Goal: Task Accomplishment & Management: Use online tool/utility

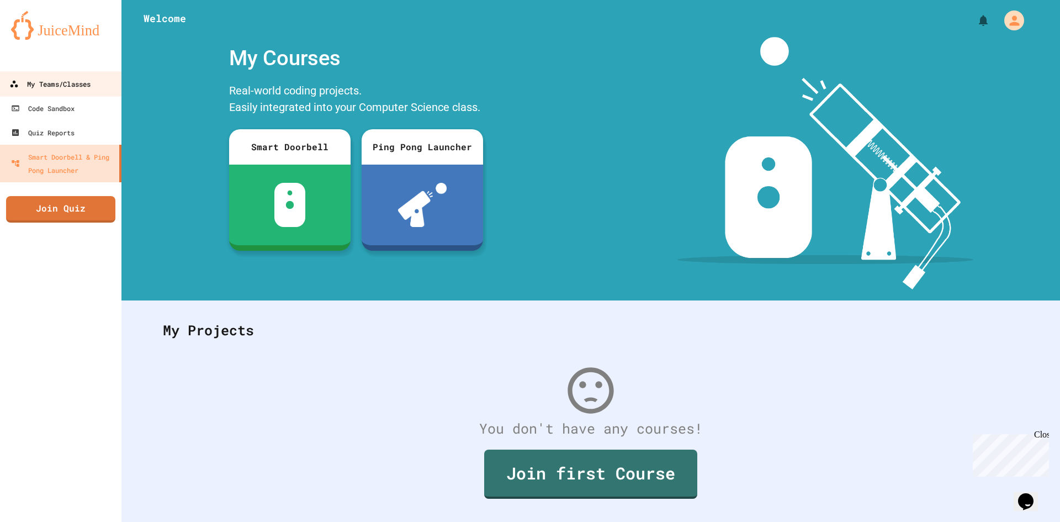
click at [56, 84] on div "My Teams/Classes" at bounding box center [49, 84] width 81 height 14
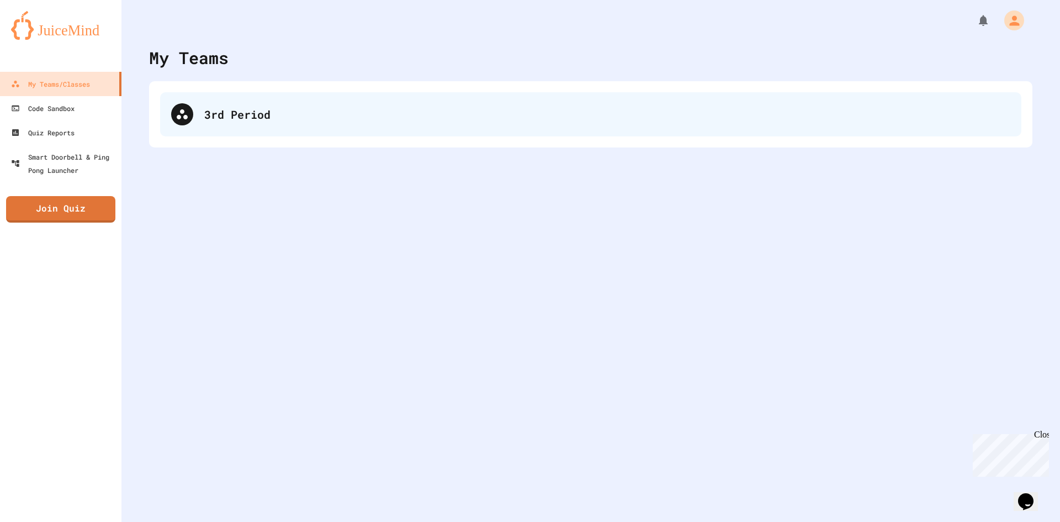
click at [271, 122] on div "3rd Period" at bounding box center [607, 114] width 806 height 17
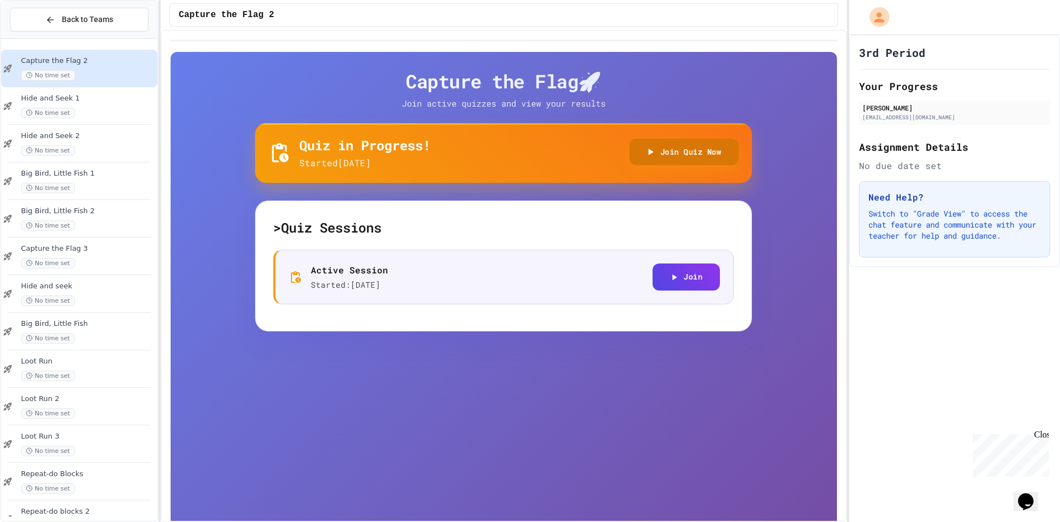
click at [666, 146] on button "Join Quiz Now" at bounding box center [684, 152] width 110 height 27
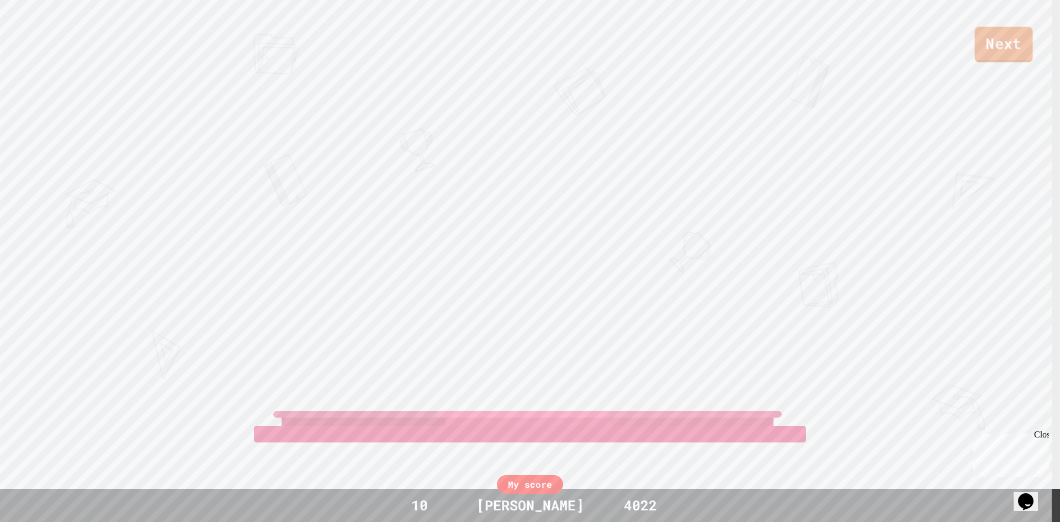
click at [1009, 44] on link "Next" at bounding box center [1003, 44] width 58 height 35
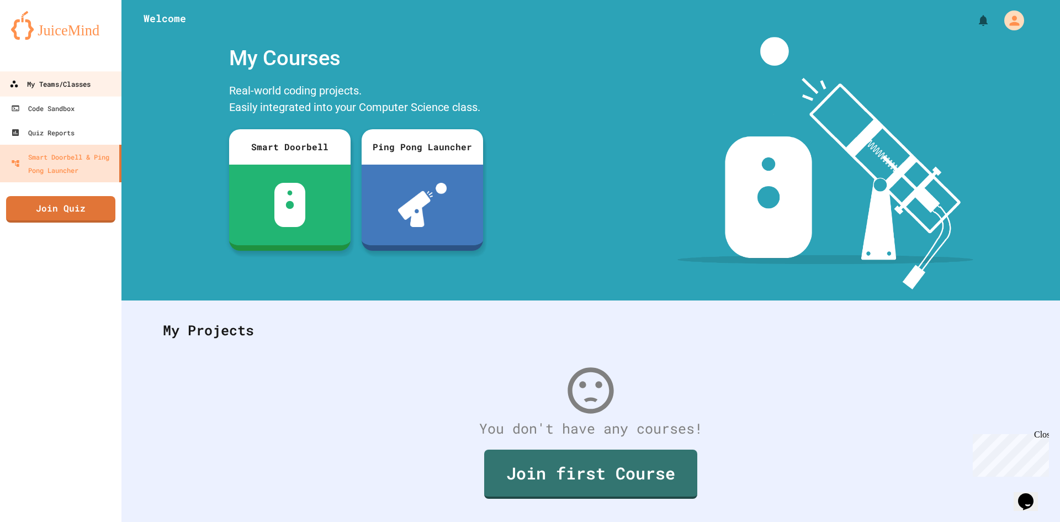
drag, startPoint x: 40, startPoint y: 84, endPoint x: 56, endPoint y: 87, distance: 16.3
click at [40, 84] on div "My Teams/Classes" at bounding box center [49, 84] width 81 height 14
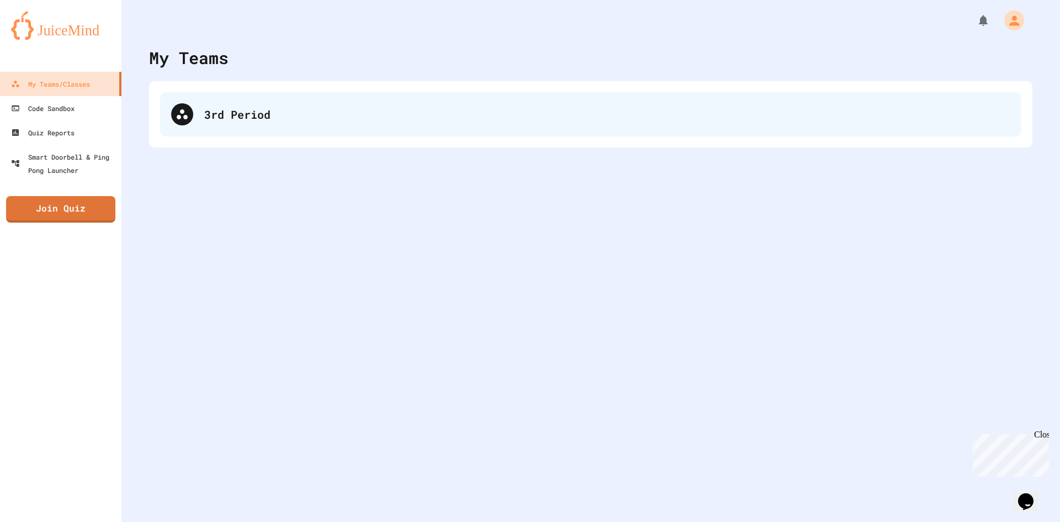
click at [450, 128] on div "3rd Period" at bounding box center [590, 114] width 861 height 44
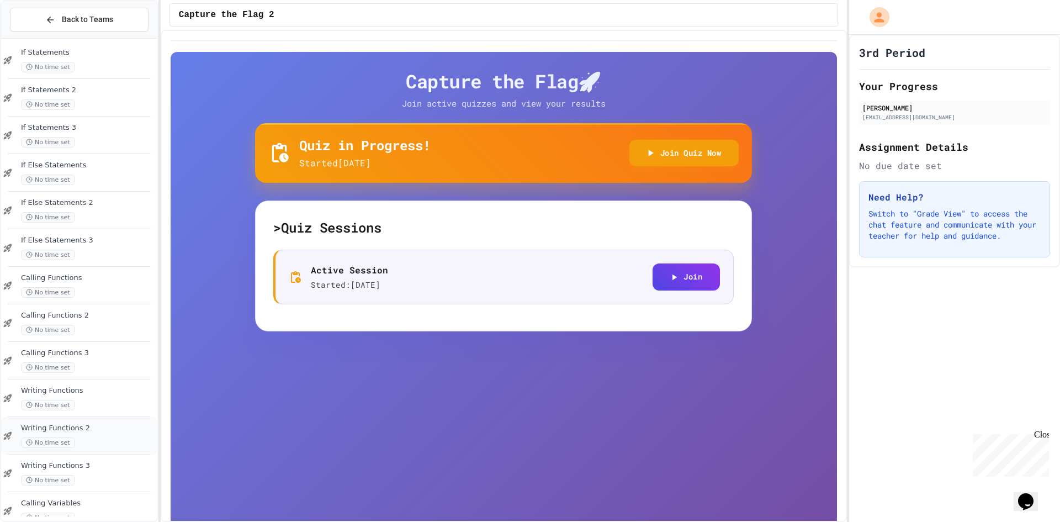
scroll to position [666, 0]
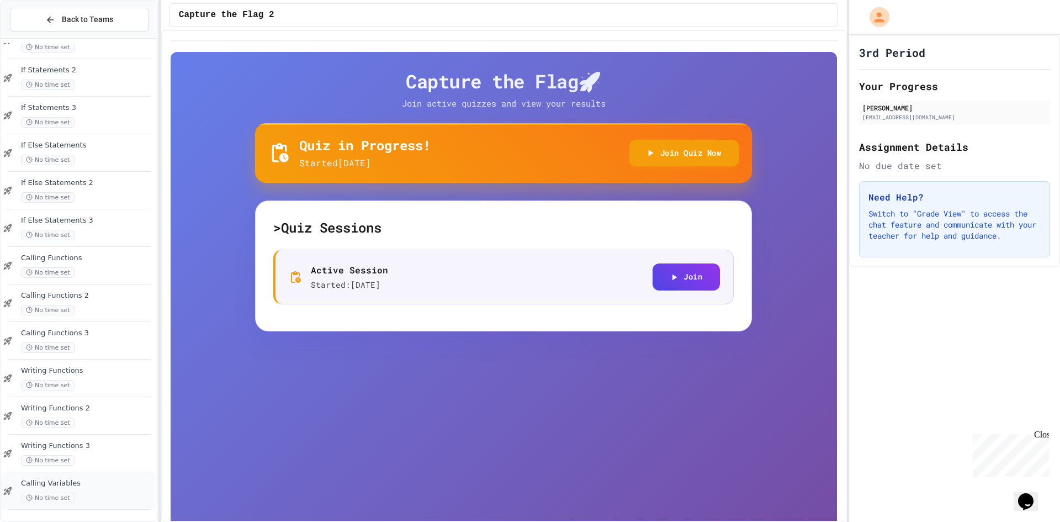
click at [55, 473] on div "Calling Variables No time set" at bounding box center [79, 491] width 156 height 38
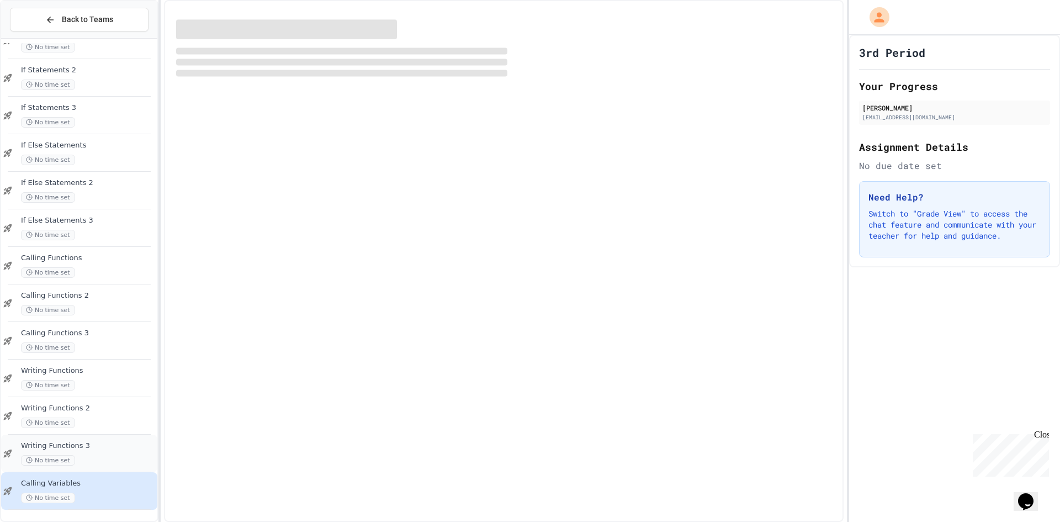
scroll to position [653, 0]
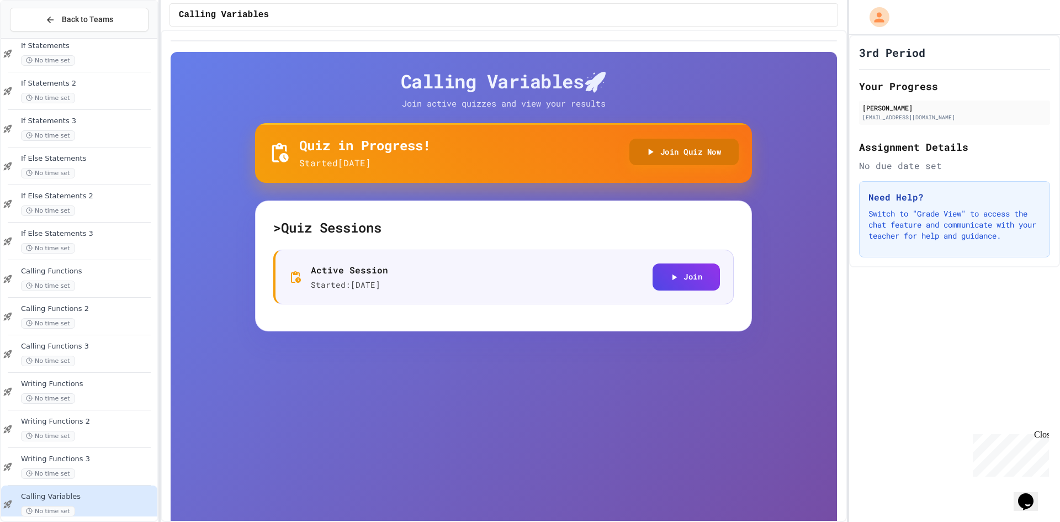
click at [703, 151] on button "Join Quiz Now" at bounding box center [684, 152] width 110 height 27
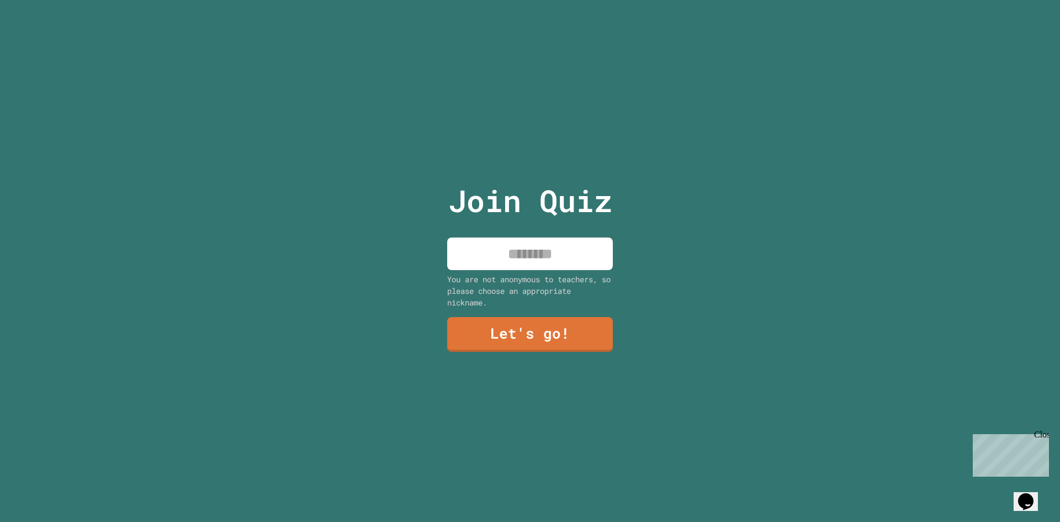
click at [596, 256] on input at bounding box center [530, 253] width 166 height 33
type input "*****"
click at [524, 326] on link "Let's go!" at bounding box center [530, 333] width 158 height 36
click at [530, 0] on div at bounding box center [530, 0] width 0 height 0
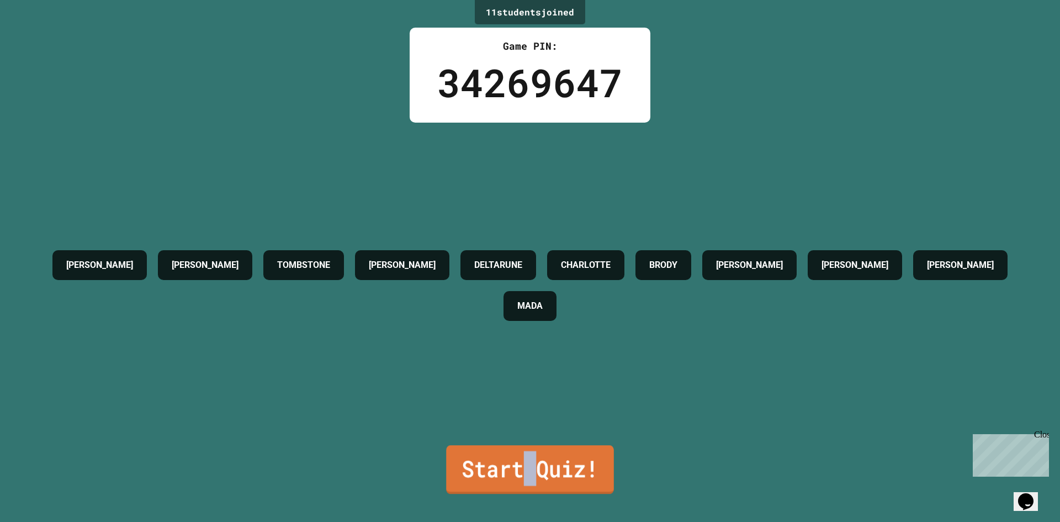
click at [525, 447] on link "Start Quiz!" at bounding box center [530, 469] width 168 height 49
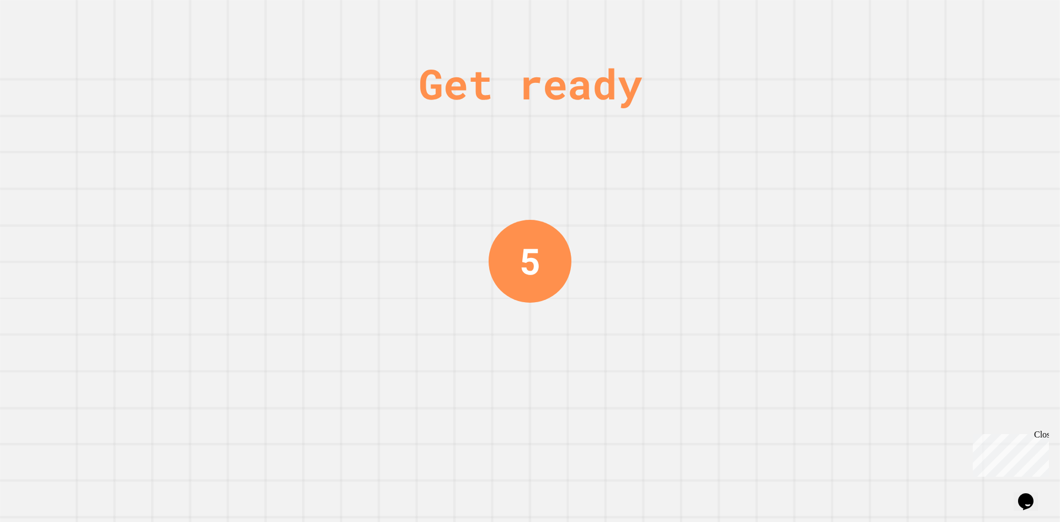
click at [533, 438] on div "Get ready 5" at bounding box center [530, 261] width 83 height 522
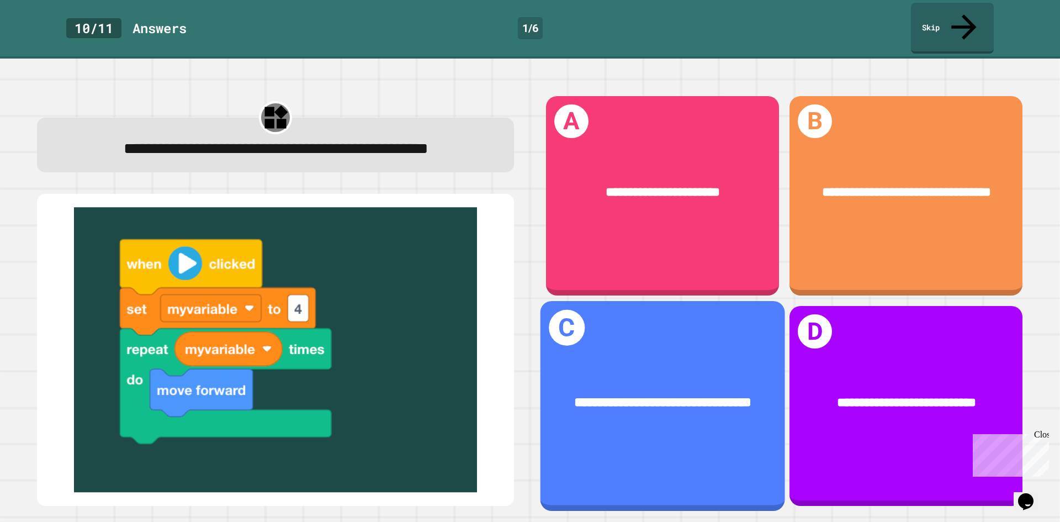
click at [664, 395] on span "**********" at bounding box center [662, 401] width 177 height 13
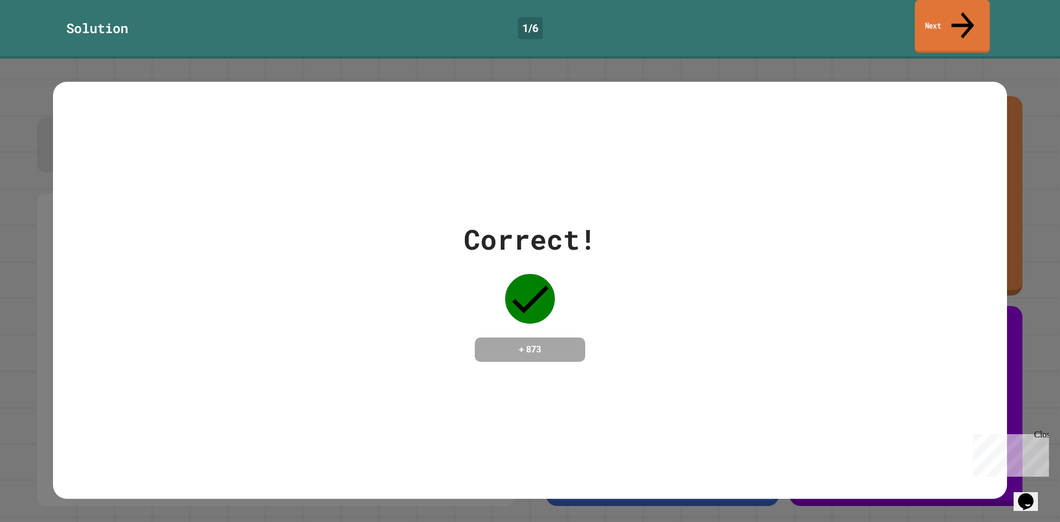
click at [947, 17] on link "Next" at bounding box center [952, 27] width 75 height 54
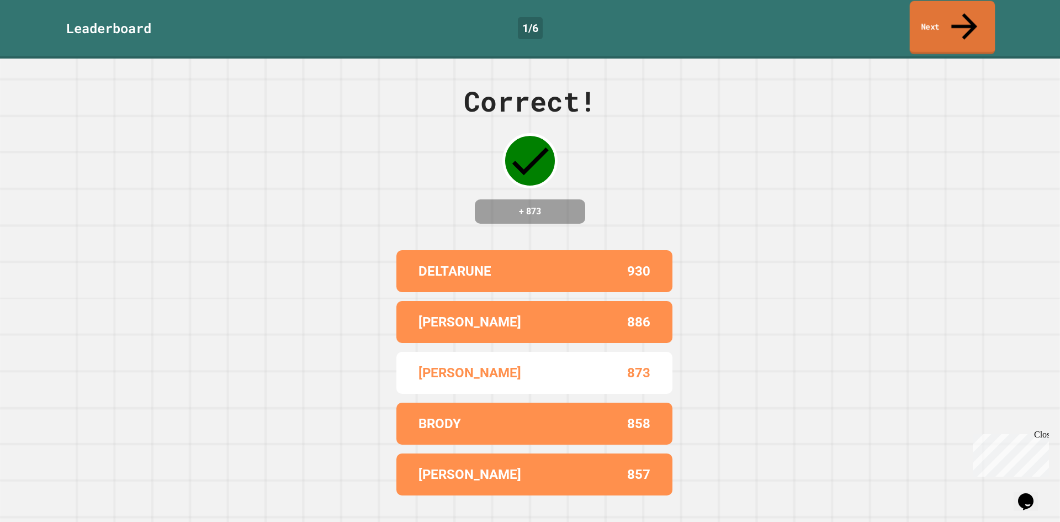
click at [948, 17] on link "Next" at bounding box center [953, 28] width 86 height 54
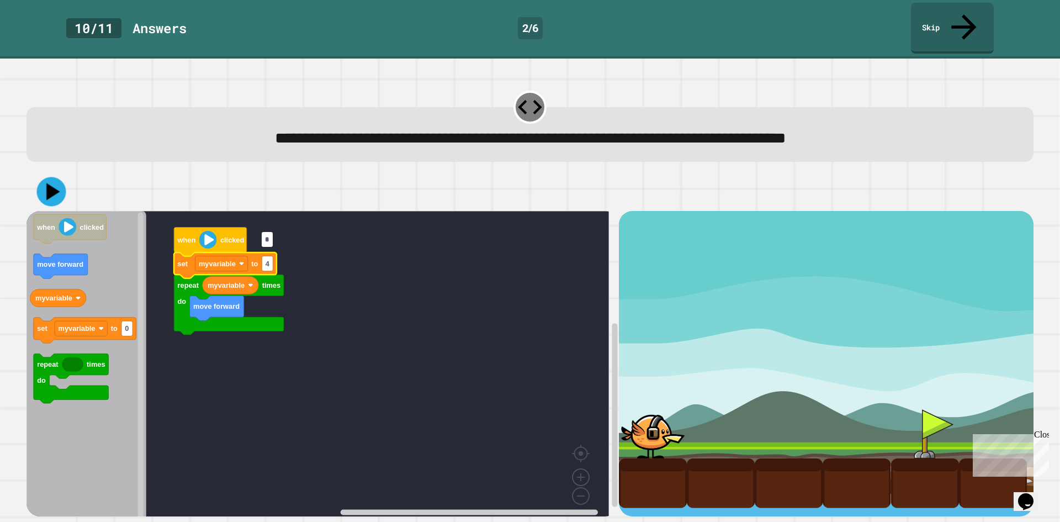
type input "*"
click at [52, 182] on icon at bounding box center [53, 191] width 15 height 19
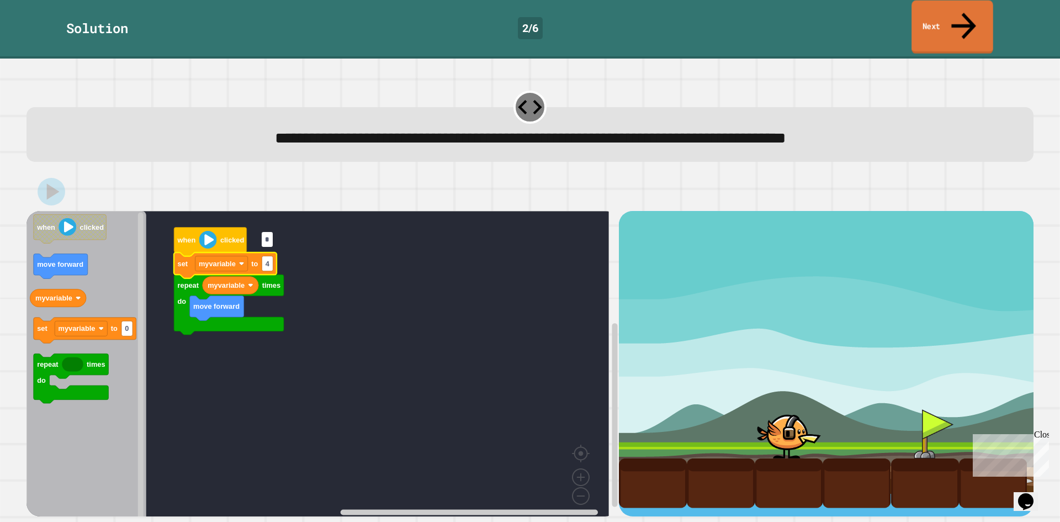
click at [972, 12] on link "Next" at bounding box center [952, 28] width 82 height 54
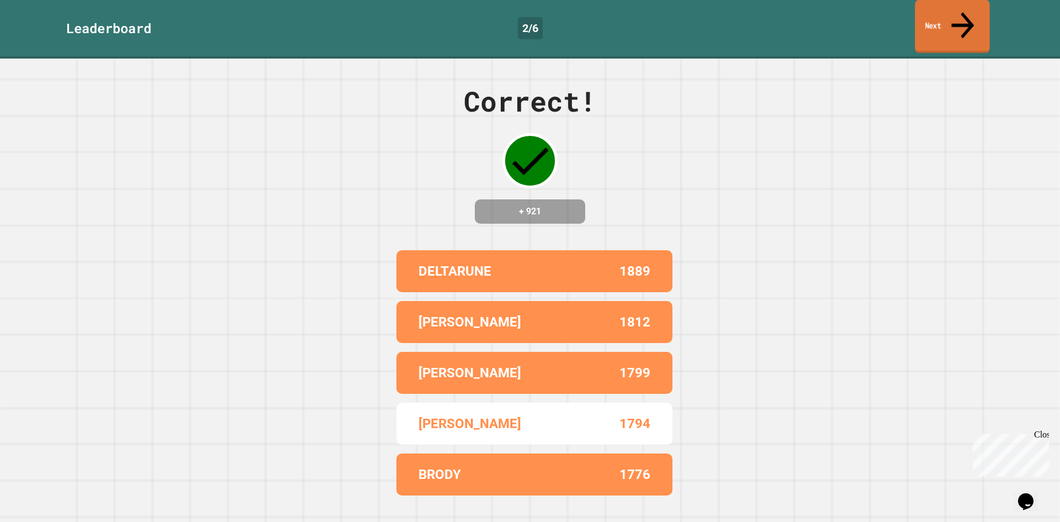
drag, startPoint x: 969, startPoint y: 15, endPoint x: 965, endPoint y: 20, distance: 6.7
click at [968, 16] on link "Next" at bounding box center [952, 27] width 75 height 54
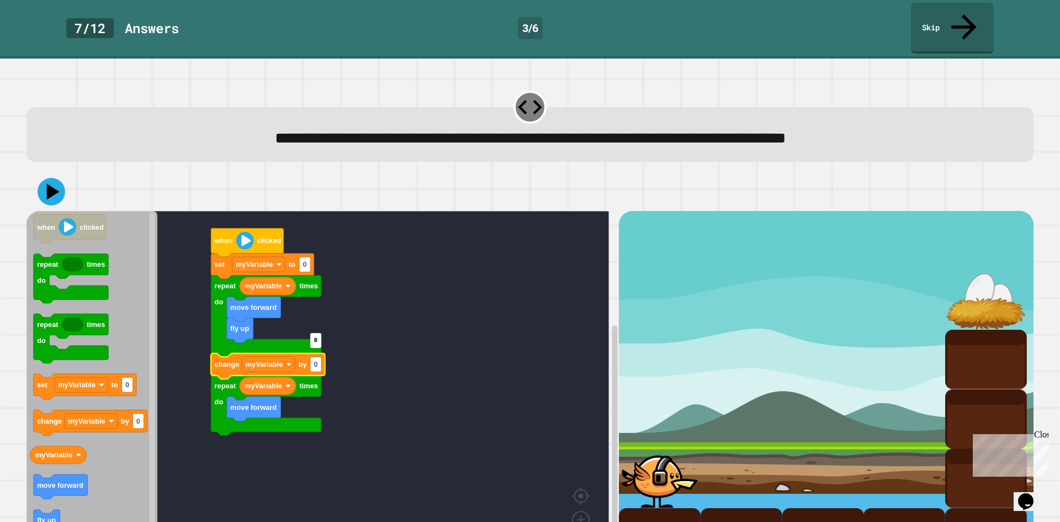
type input "*"
click at [304, 253] on icon "Blockly Workspace" at bounding box center [262, 265] width 103 height 25
click at [307, 257] on rect "Blockly Workspace" at bounding box center [304, 264] width 11 height 15
type input "*"
click at [316, 357] on rect "Blockly Workspace" at bounding box center [315, 364] width 11 height 15
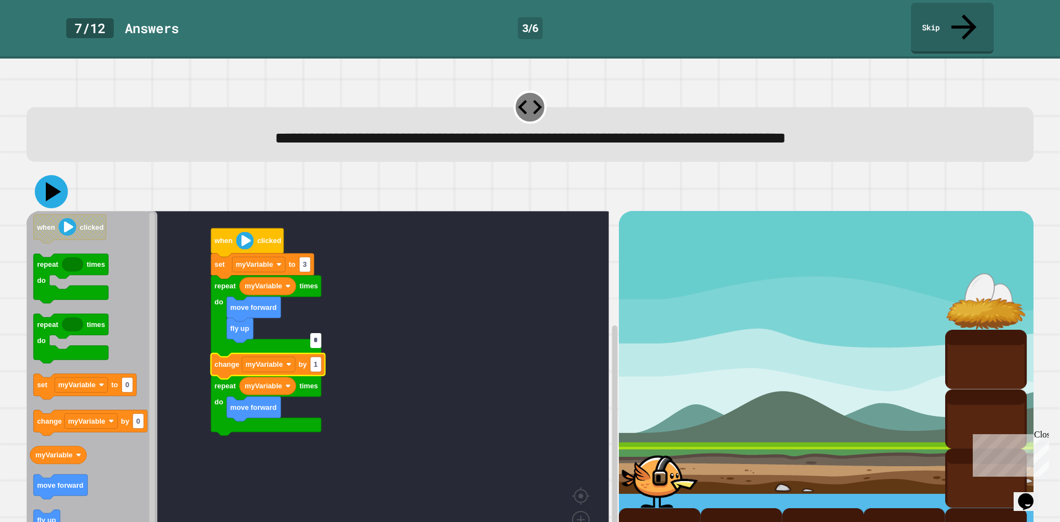
type input "*"
click at [50, 175] on icon at bounding box center [51, 191] width 33 height 33
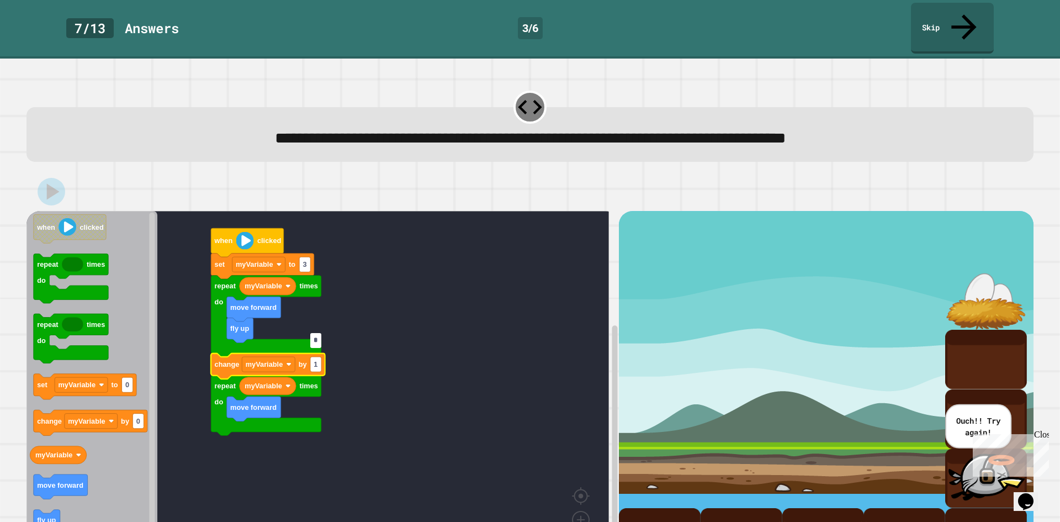
click at [321, 343] on input "*" at bounding box center [315, 340] width 11 height 15
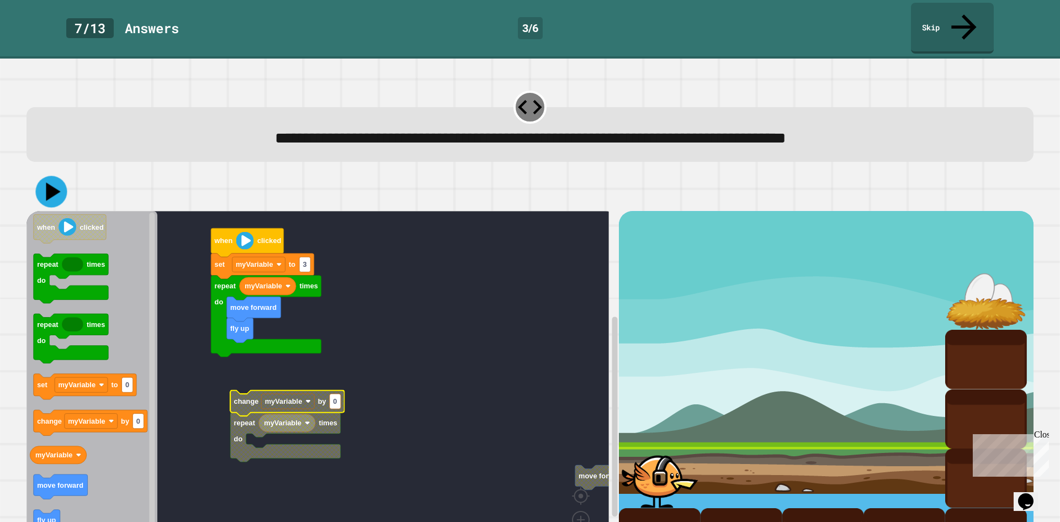
click at [35, 172] on div at bounding box center [529, 191] width 1007 height 39
click at [42, 178] on icon at bounding box center [52, 192] width 28 height 28
click at [50, 175] on icon at bounding box center [51, 191] width 33 height 33
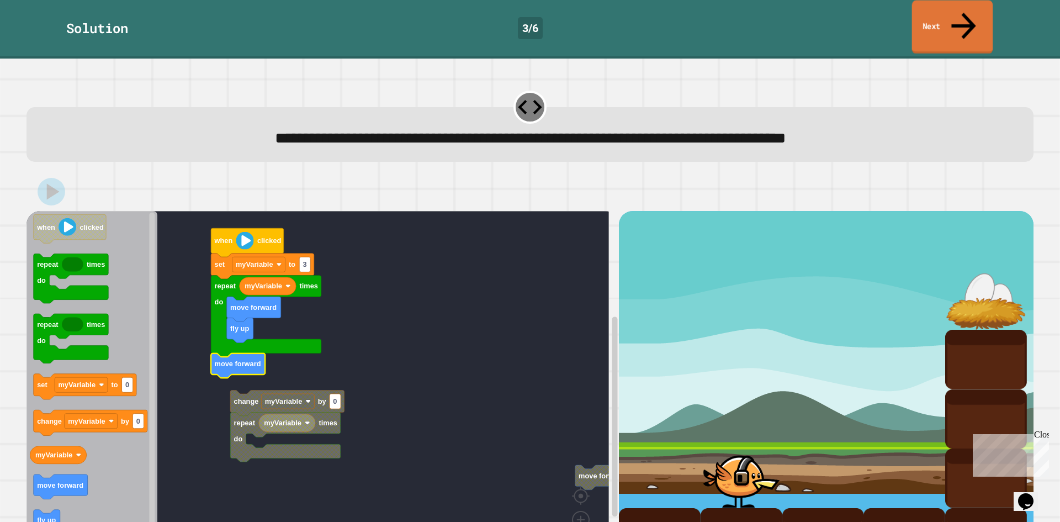
click at [947, 22] on link "Next" at bounding box center [952, 28] width 81 height 54
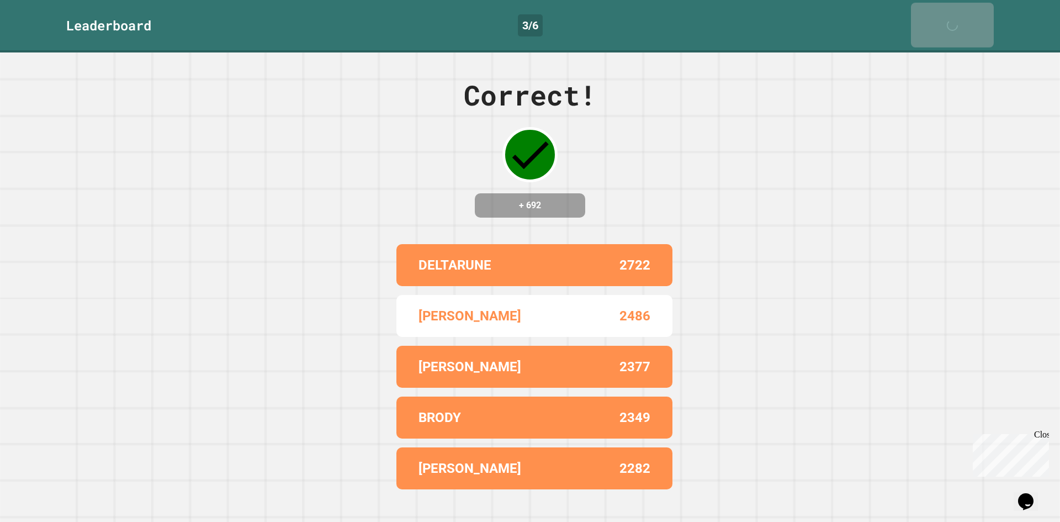
click at [947, 22] on link "Next" at bounding box center [952, 25] width 83 height 45
click at [947, 22] on link "Next" at bounding box center [952, 25] width 82 height 45
click at [947, 22] on link "Next" at bounding box center [952, 25] width 83 height 45
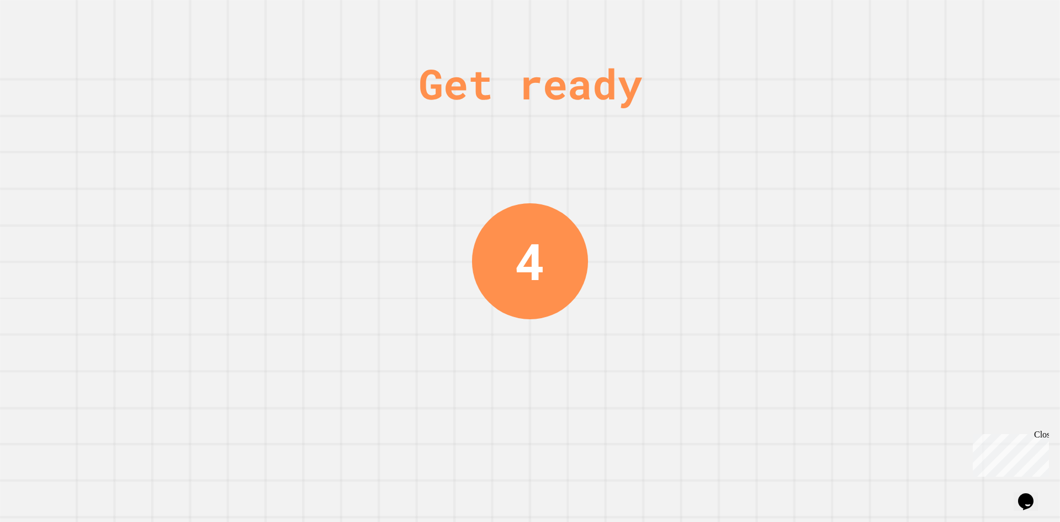
click at [947, 22] on div "Get ready 4" at bounding box center [530, 261] width 1060 height 522
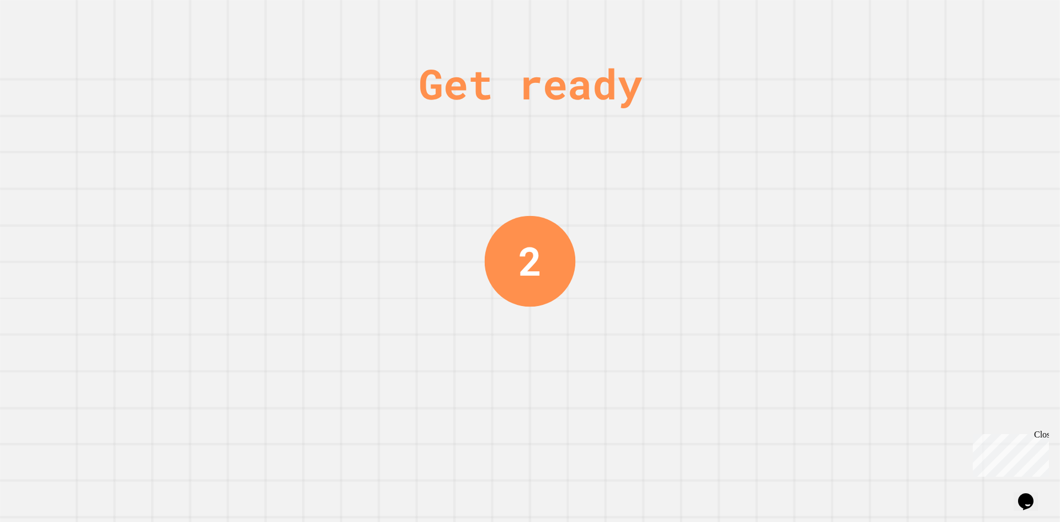
click at [1046, 434] on div "Close" at bounding box center [1041, 437] width 14 height 14
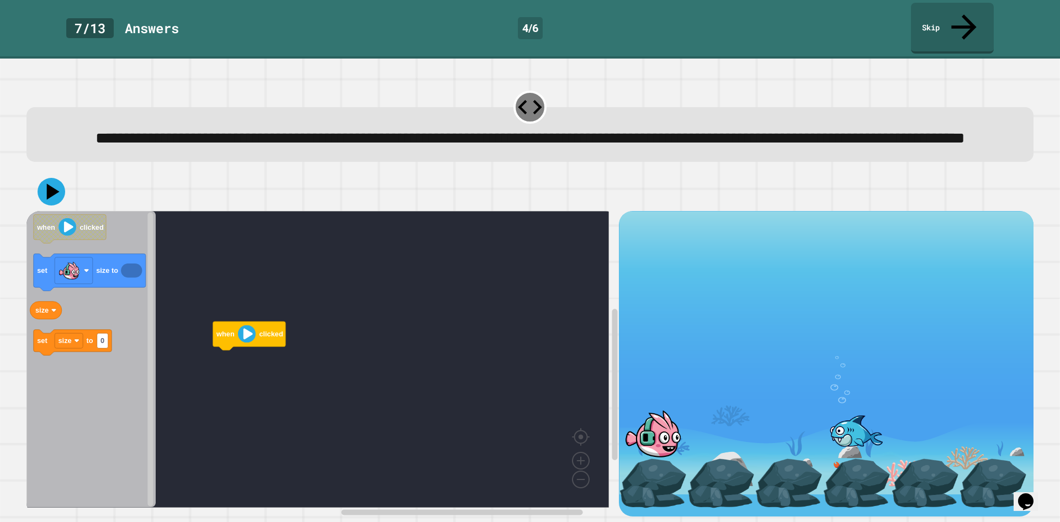
scroll to position [9, 0]
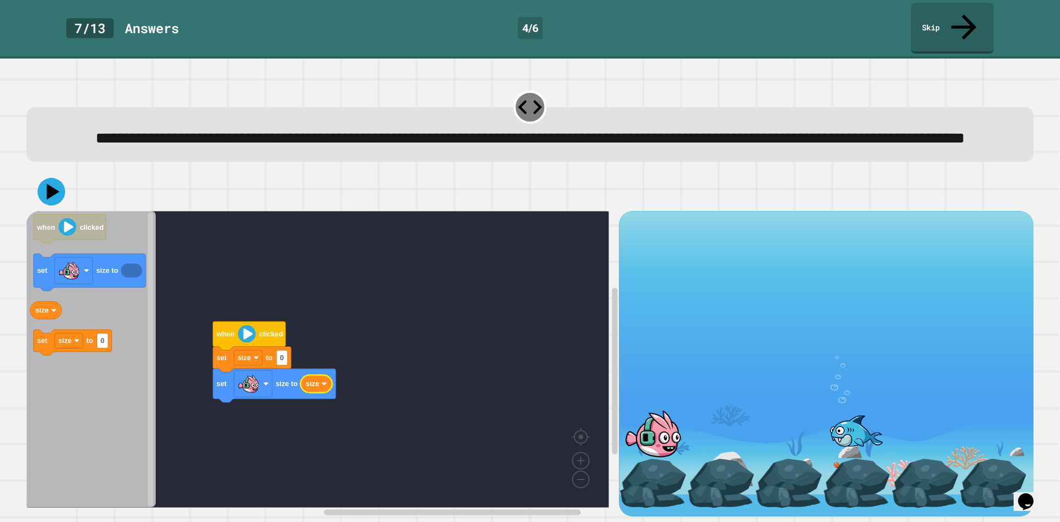
click at [320, 381] on icon "Blockly Workspace" at bounding box center [316, 384] width 32 height 18
click at [319, 379] on icon "Blockly Workspace" at bounding box center [316, 384] width 32 height 18
click at [284, 353] on text "0" at bounding box center [282, 357] width 4 height 8
click at [284, 351] on input "*" at bounding box center [282, 350] width 11 height 15
type input "****"
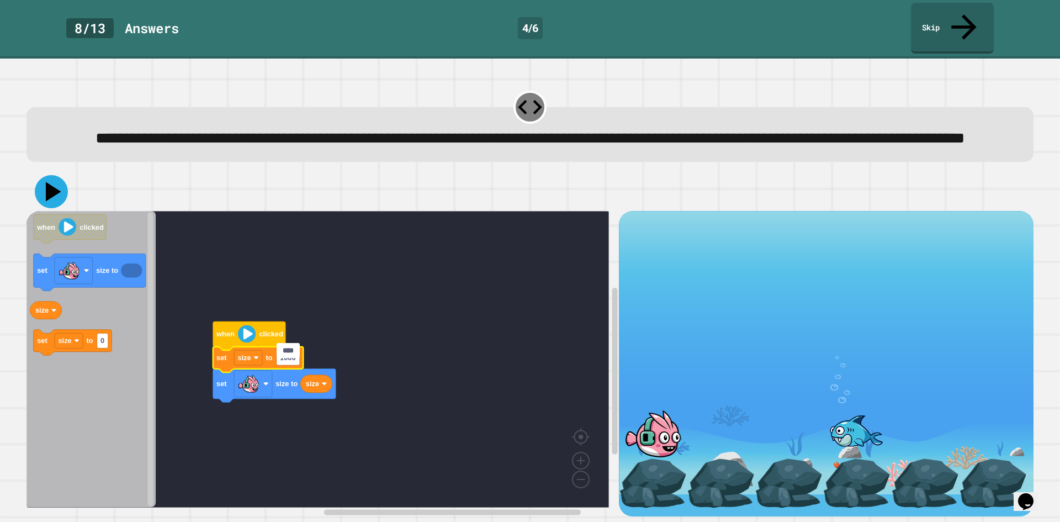
click at [54, 176] on icon at bounding box center [51, 191] width 33 height 33
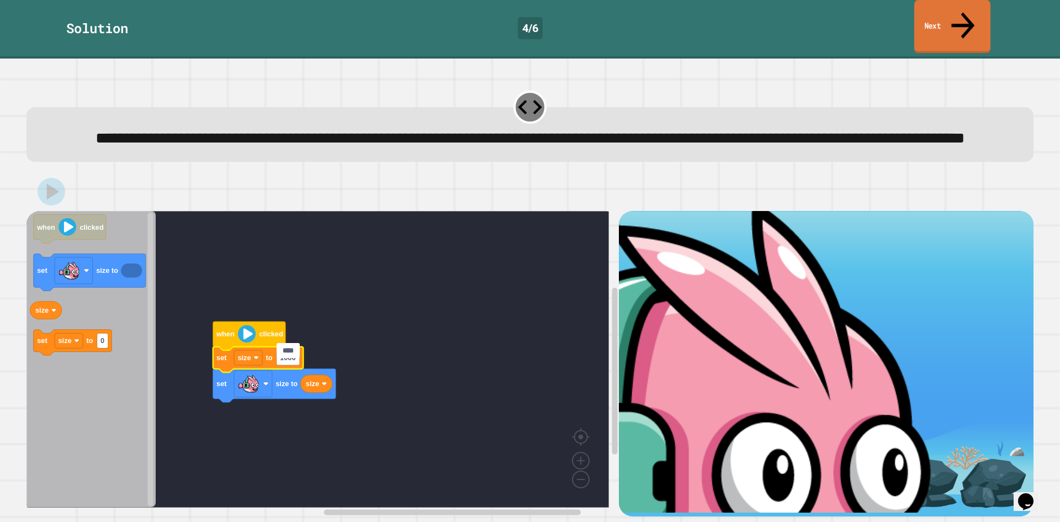
click at [965, 16] on icon at bounding box center [963, 25] width 35 height 39
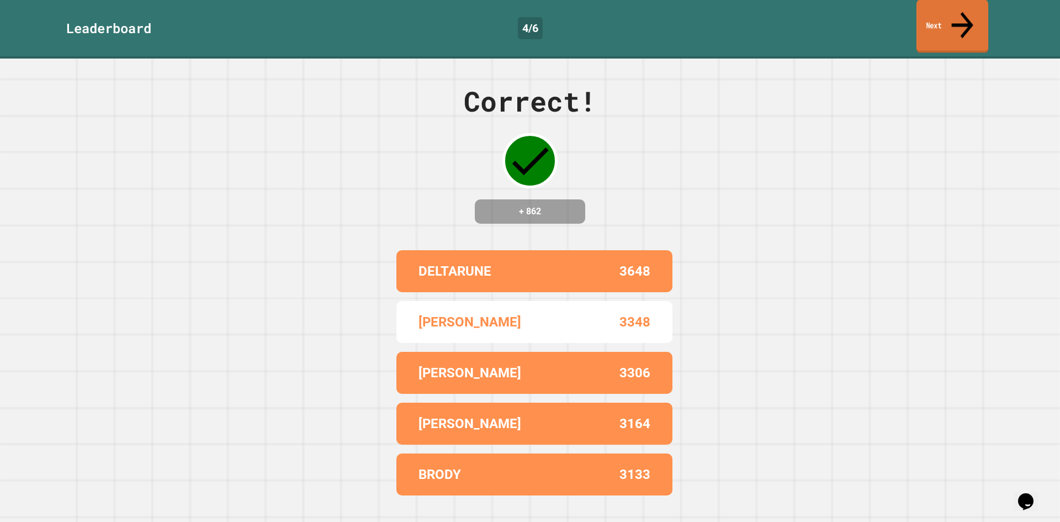
click at [965, 15] on icon at bounding box center [963, 25] width 22 height 26
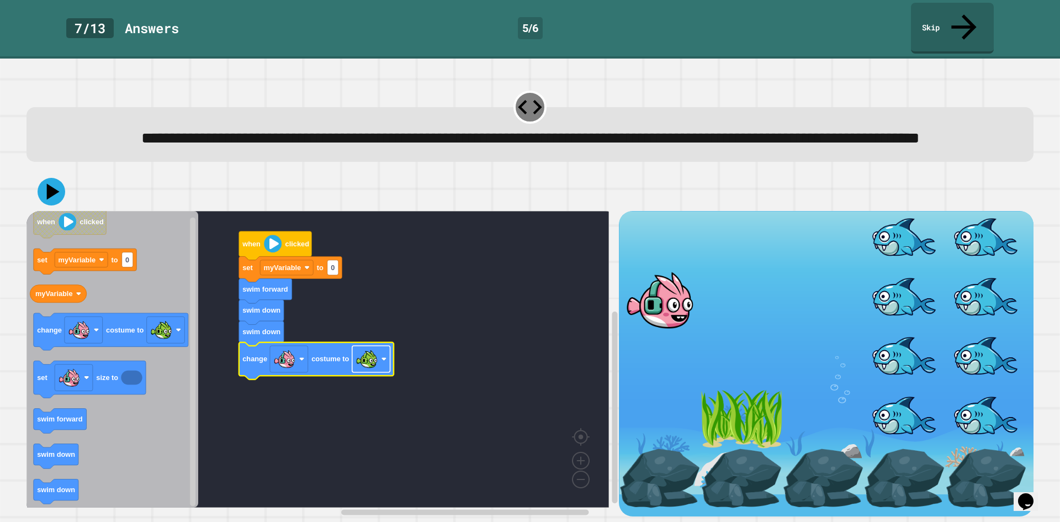
click at [378, 358] on image "Blockly Workspace" at bounding box center [367, 359] width 22 height 22
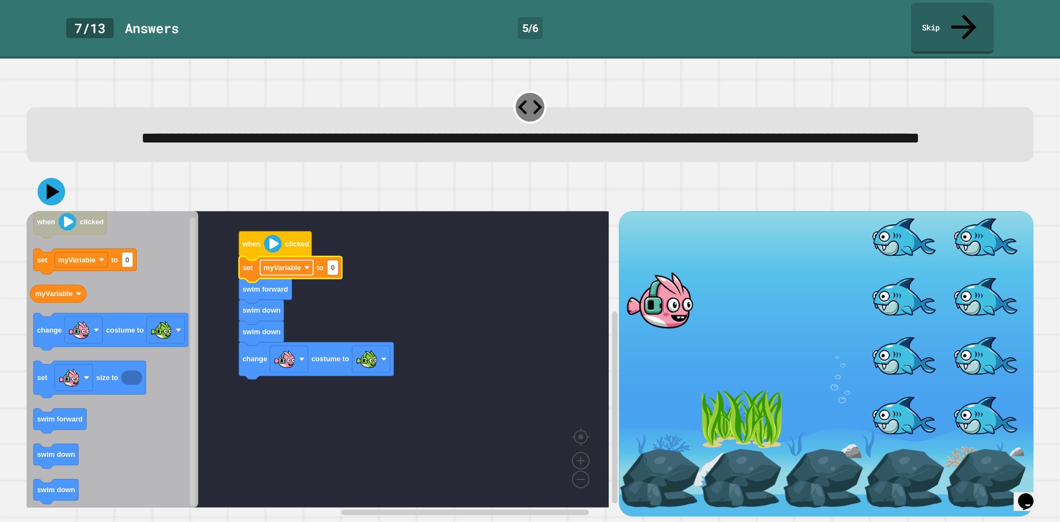
click at [307, 275] on rect "Blockly Workspace" at bounding box center [286, 267] width 53 height 15
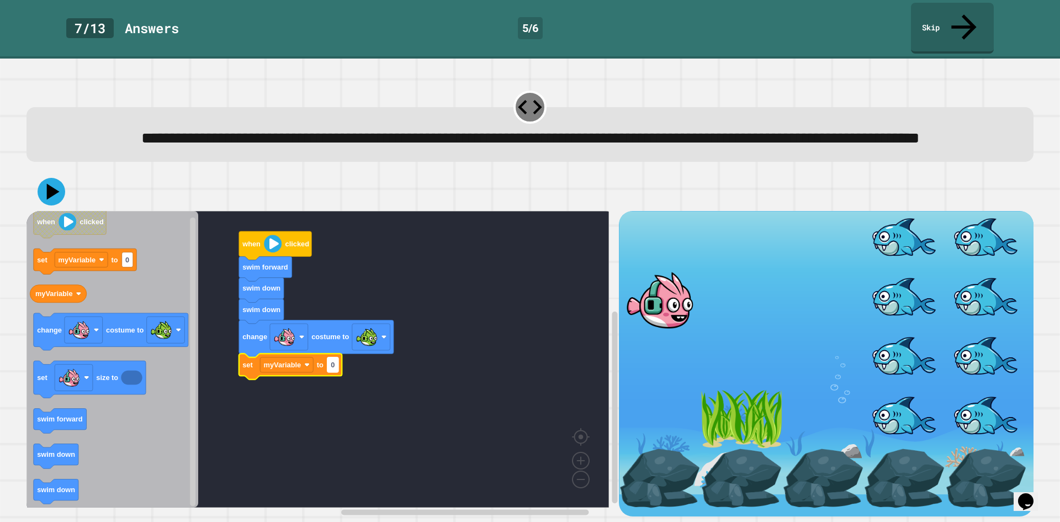
click at [333, 369] on text "0" at bounding box center [333, 364] width 4 height 8
type input "*"
click at [51, 189] on icon at bounding box center [51, 191] width 33 height 33
click at [268, 391] on text "myVariable" at bounding box center [262, 387] width 38 height 8
click at [166, 281] on icon "Blockly Workspace" at bounding box center [112, 359] width 172 height 296
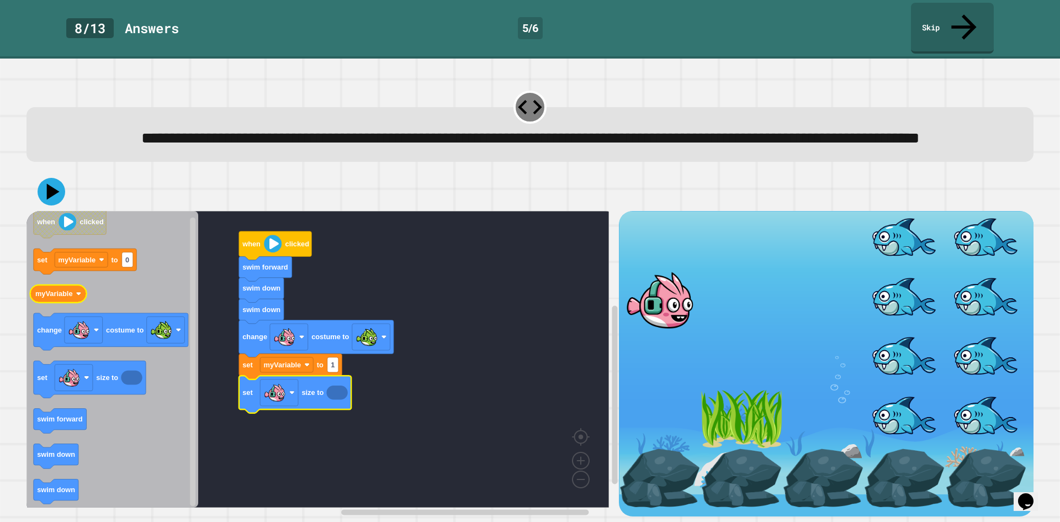
click at [67, 292] on text "myVariable" at bounding box center [54, 294] width 38 height 8
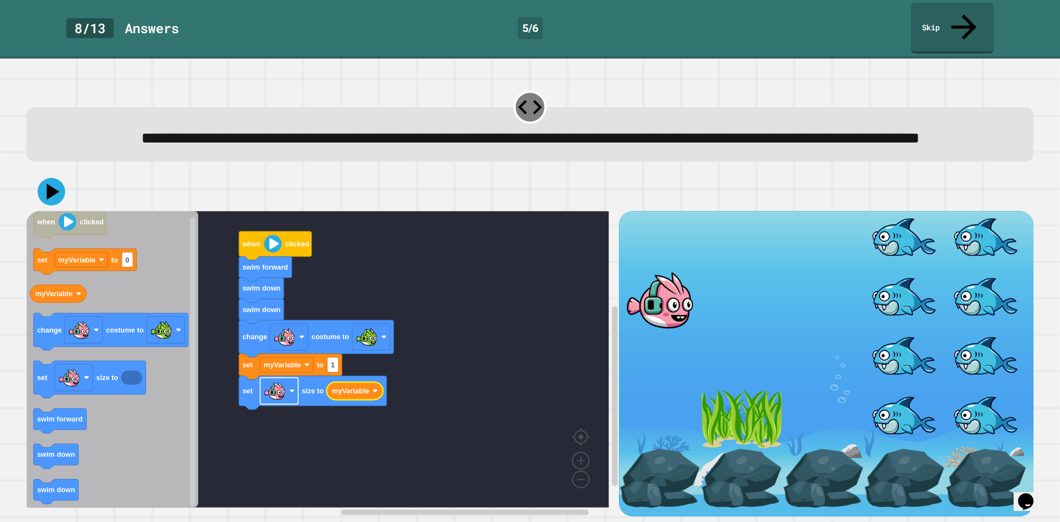
click at [277, 394] on image "Blockly Workspace" at bounding box center [275, 391] width 22 height 22
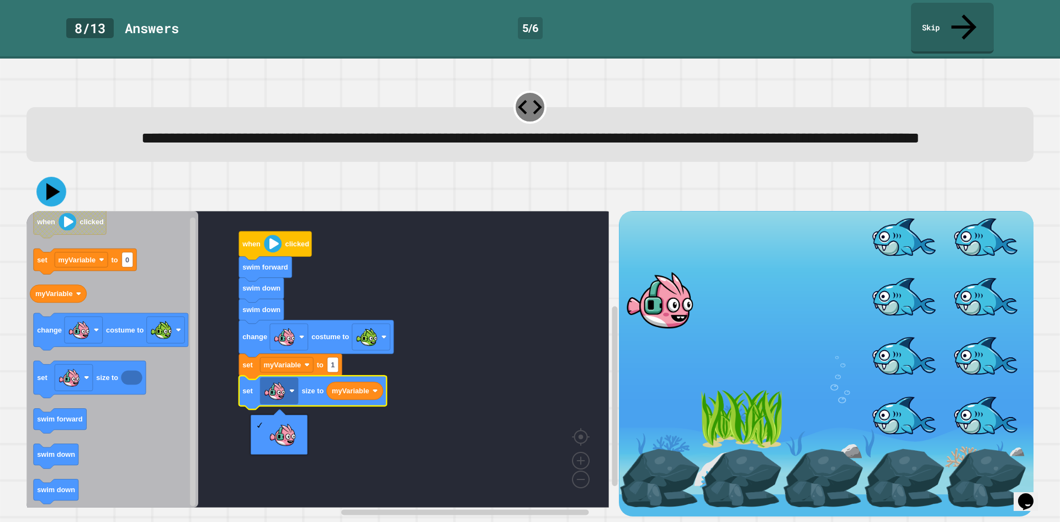
click at [20, 188] on div "**********" at bounding box center [530, 290] width 1060 height 463
click at [43, 187] on icon at bounding box center [51, 191] width 33 height 33
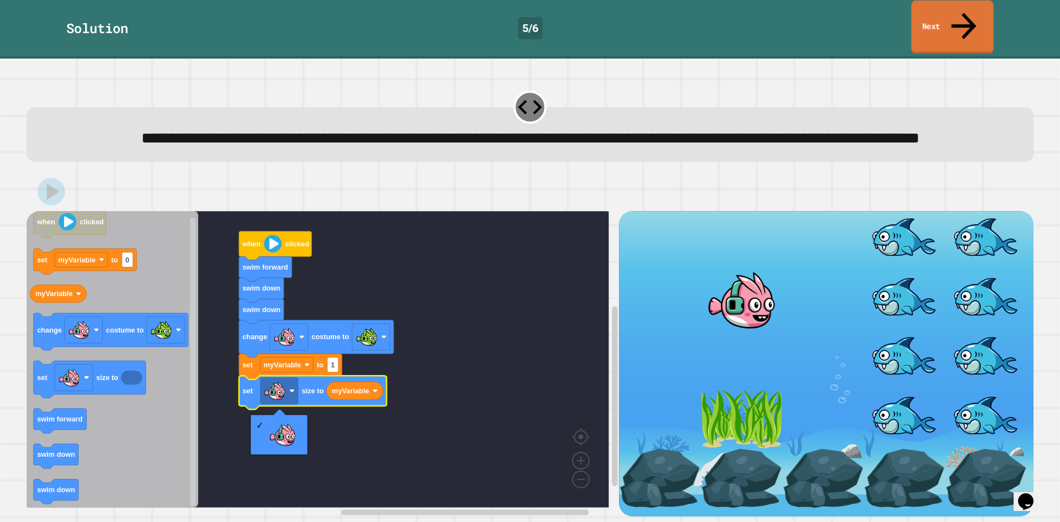
click at [979, 24] on link "Next" at bounding box center [952, 28] width 82 height 54
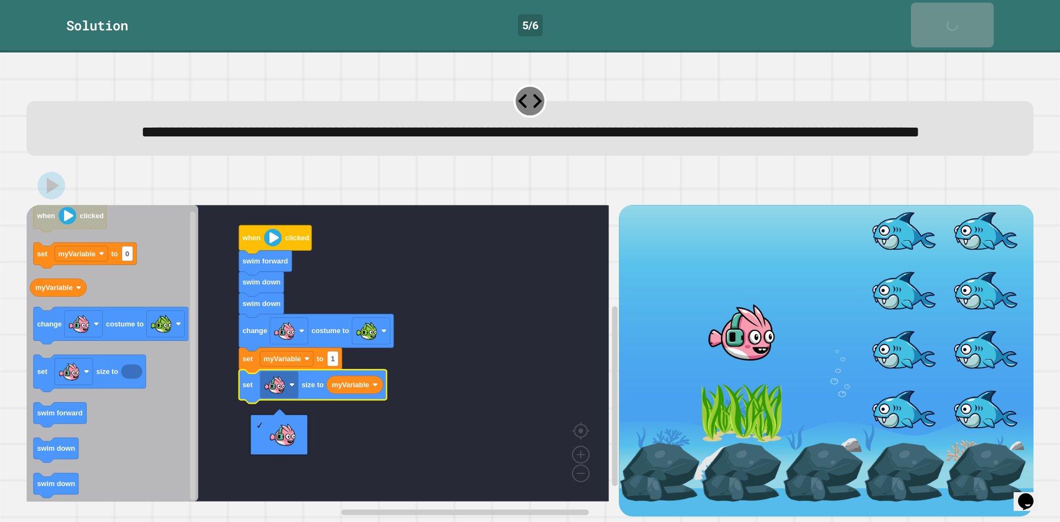
click at [979, 24] on link "Next" at bounding box center [952, 25] width 83 height 45
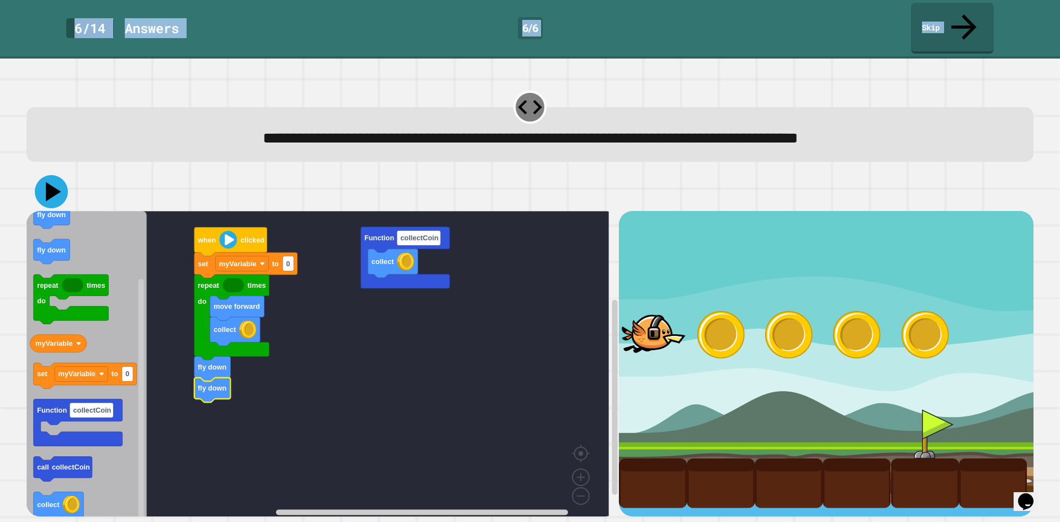
click at [54, 175] on icon at bounding box center [51, 191] width 33 height 33
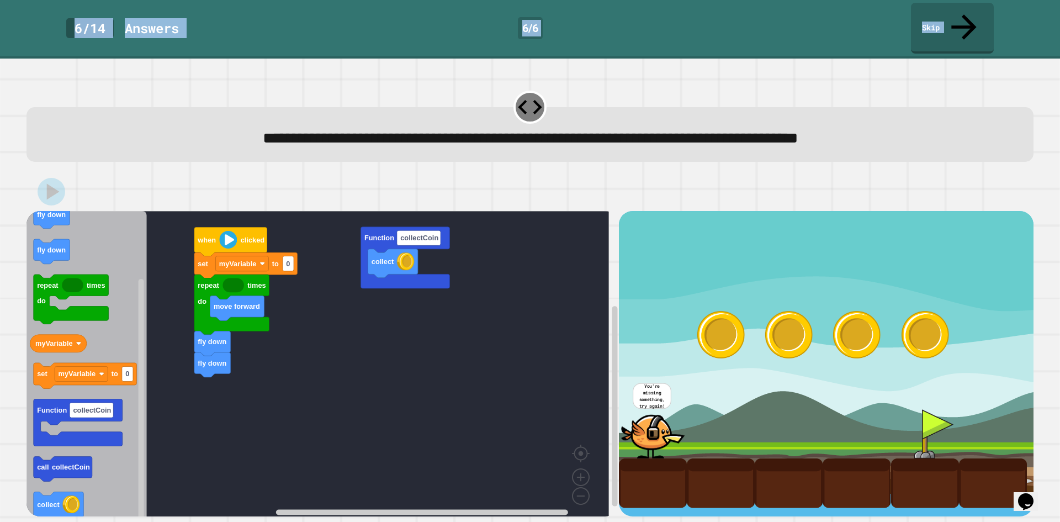
click at [115, 252] on icon "Blockly Workspace" at bounding box center [86, 367] width 120 height 313
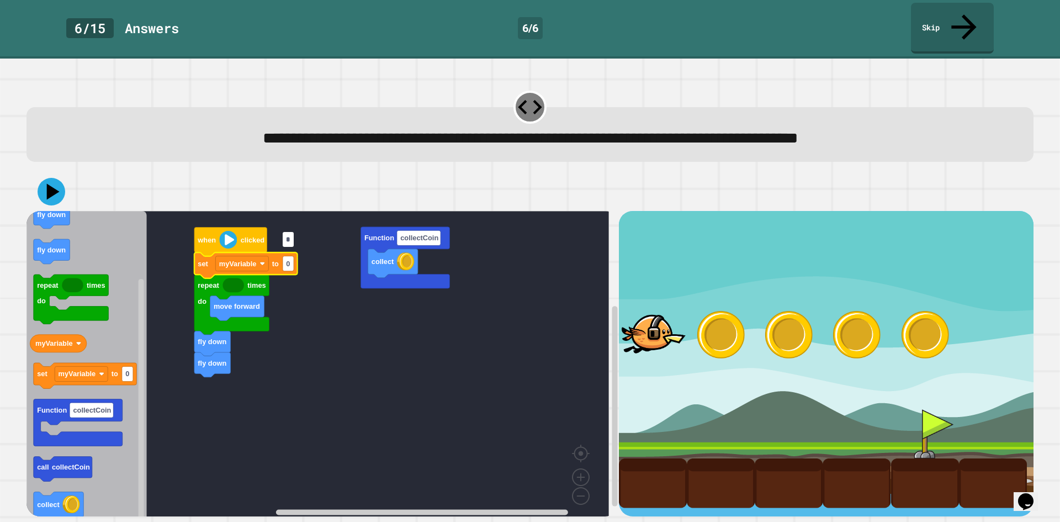
type input "*"
click at [293, 256] on rect "Blockly Workspace" at bounding box center [288, 263] width 11 height 15
click at [293, 241] on input "*" at bounding box center [288, 239] width 11 height 15
type input "*"
click at [293, 241] on input "*" at bounding box center [288, 239] width 11 height 15
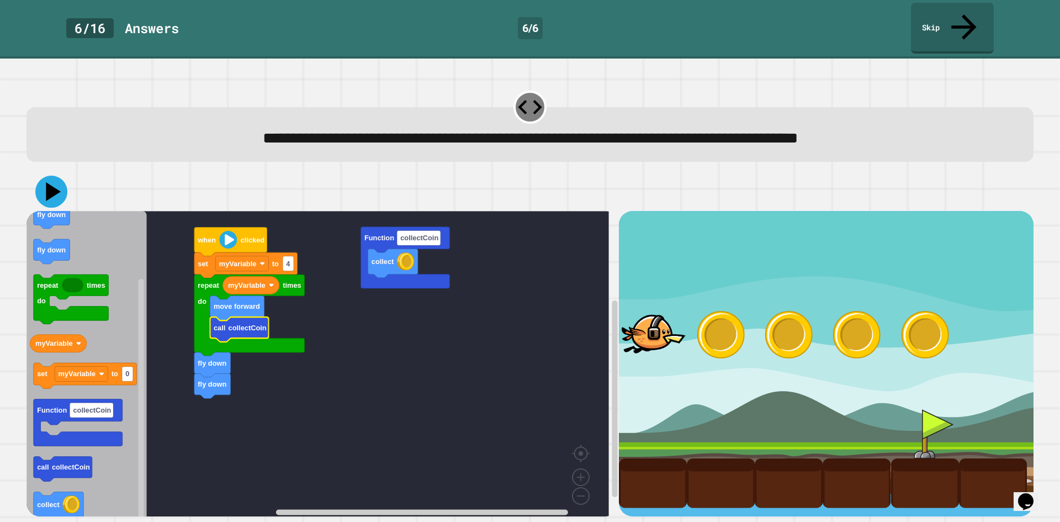
click at [44, 176] on icon at bounding box center [51, 192] width 32 height 32
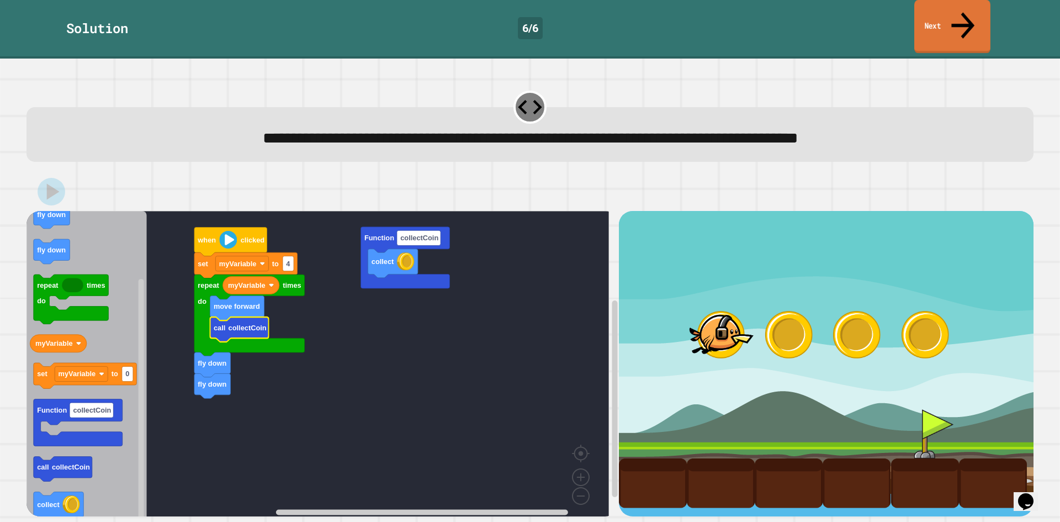
click at [966, 12] on icon at bounding box center [963, 25] width 35 height 39
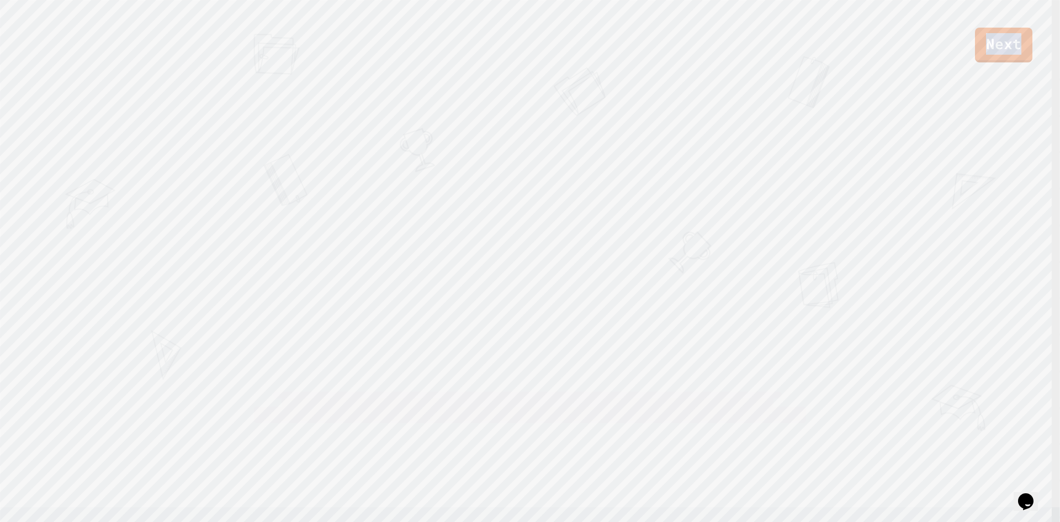
click at [966, 8] on div "Next" at bounding box center [530, 31] width 1060 height 62
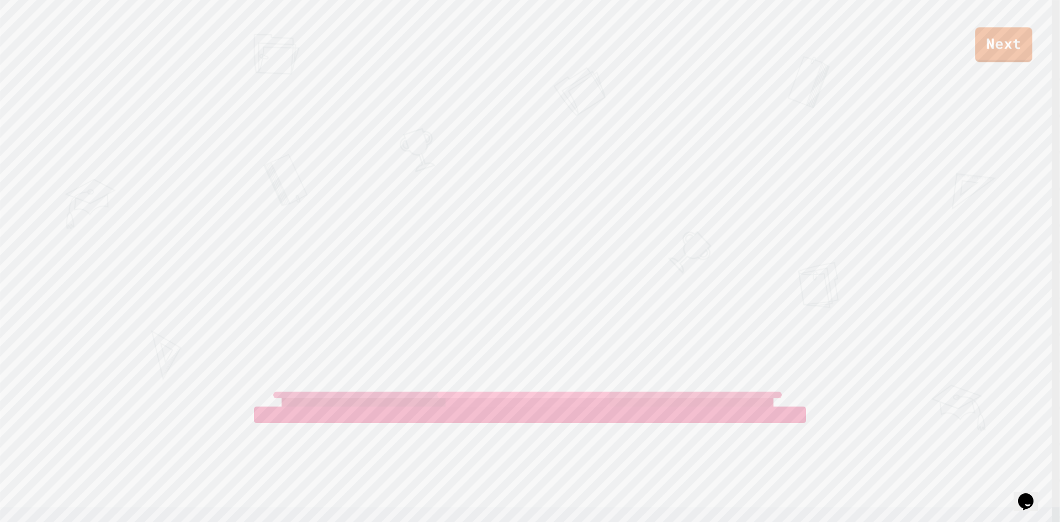
drag, startPoint x: 1059, startPoint y: 56, endPoint x: 1055, endPoint y: 49, distance: 8.4
click at [1056, 49] on div "Next" at bounding box center [530, 31] width 1060 height 62
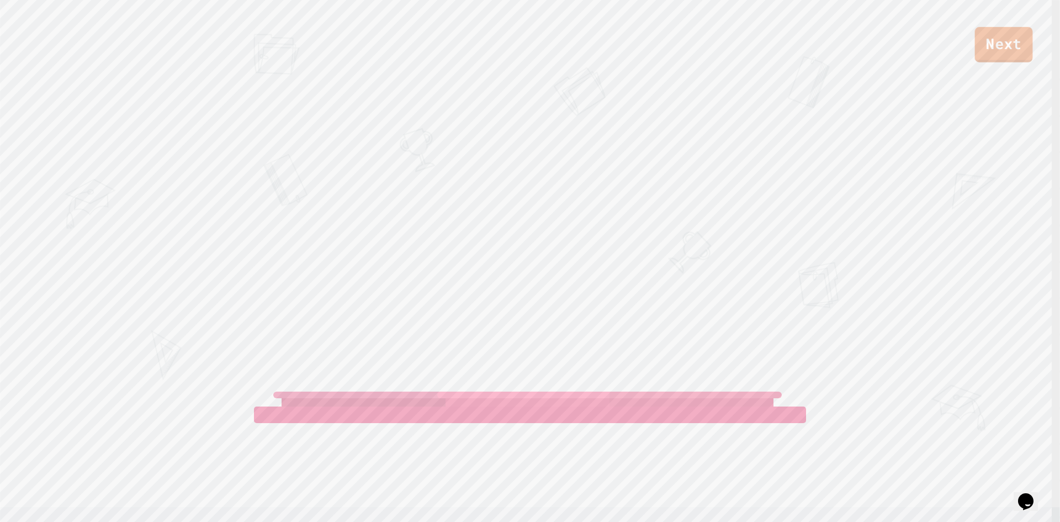
click at [1026, 42] on link "Next" at bounding box center [1004, 44] width 58 height 35
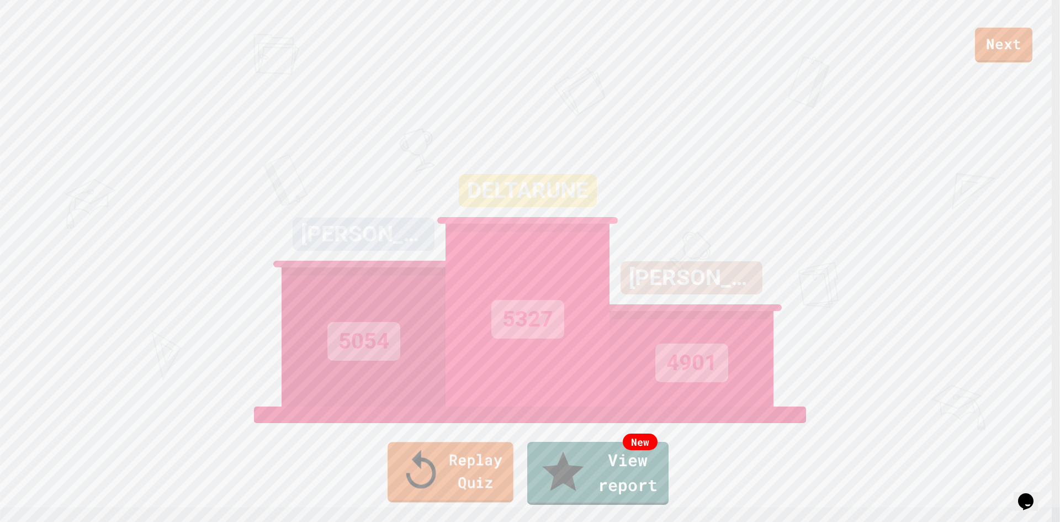
click at [468, 479] on link "Replay Quiz" at bounding box center [451, 472] width 126 height 60
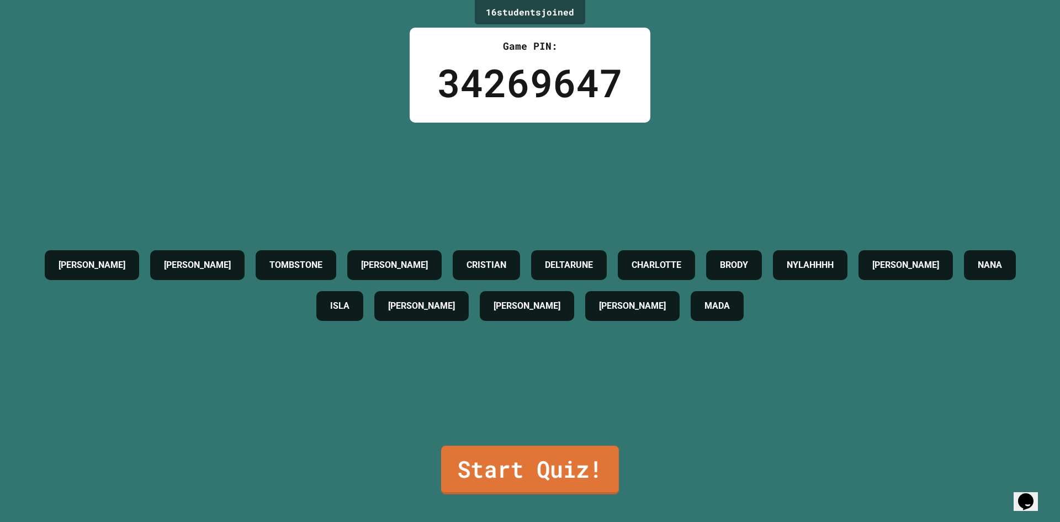
click at [498, 453] on link "Start Quiz!" at bounding box center [530, 470] width 178 height 49
